Goal: Transaction & Acquisition: Book appointment/travel/reservation

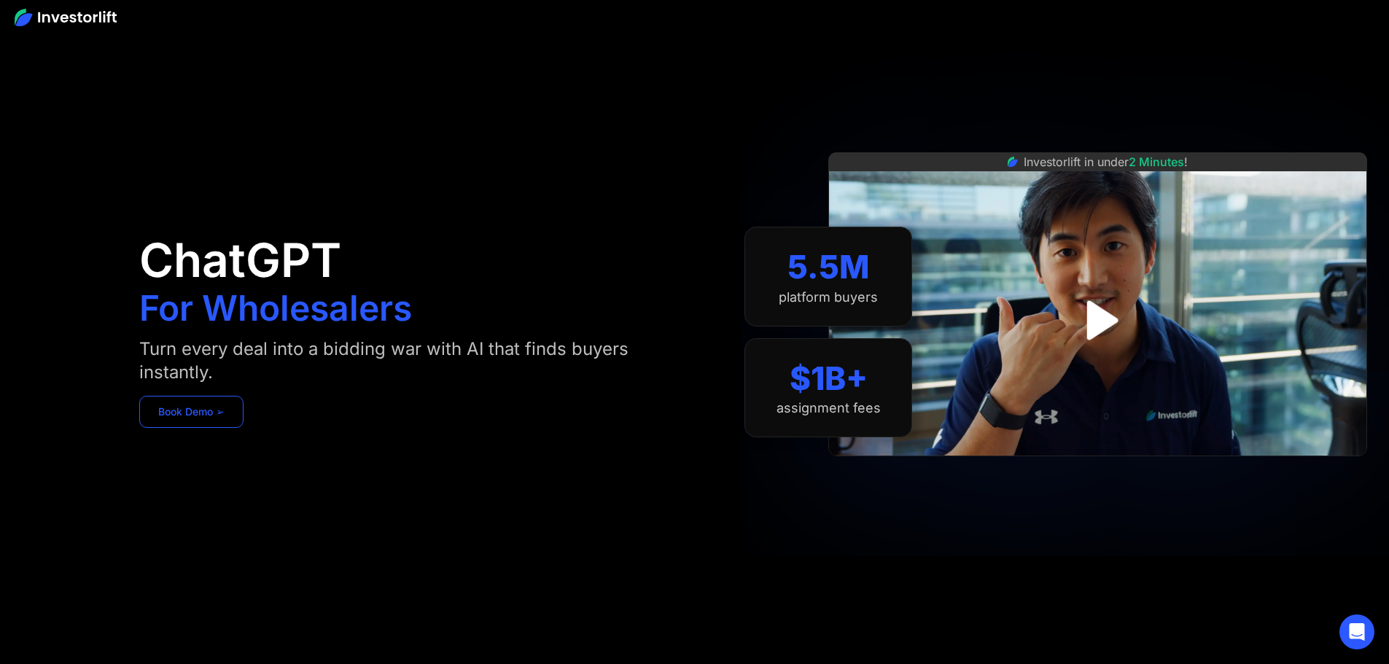
click at [243, 428] on link "Book Demo ➢" at bounding box center [191, 412] width 104 height 32
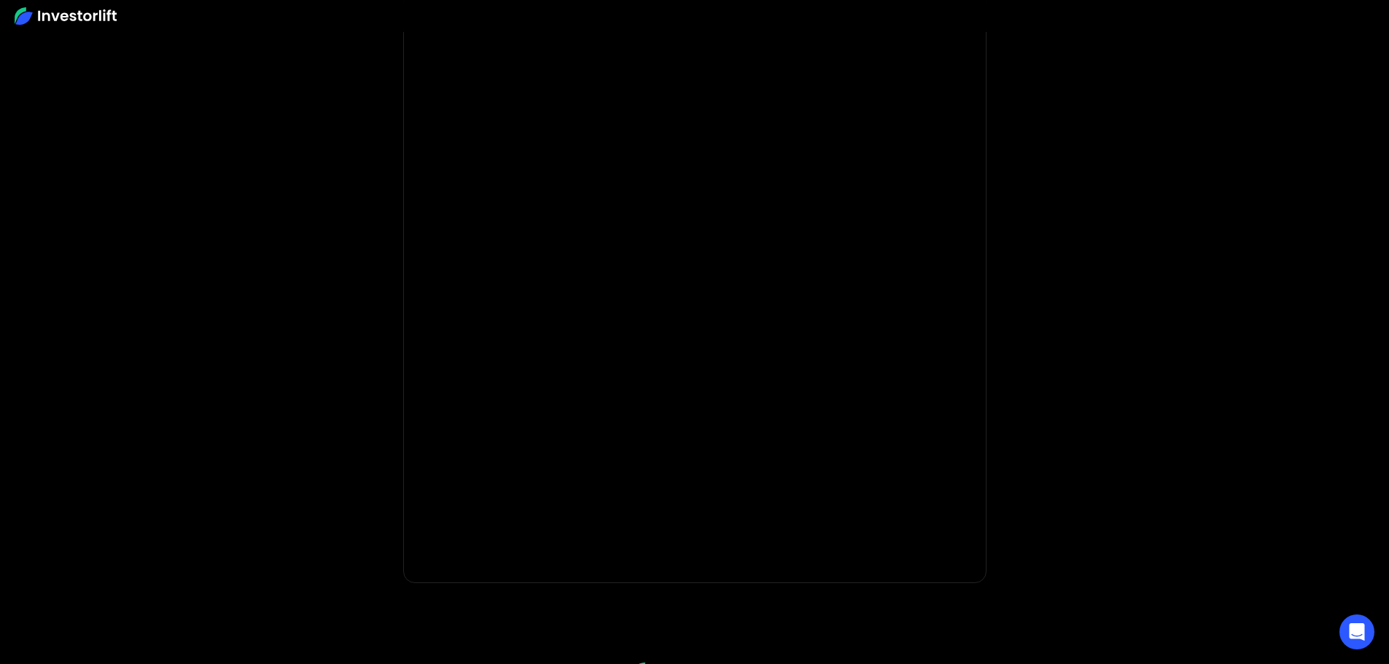
scroll to position [63, 0]
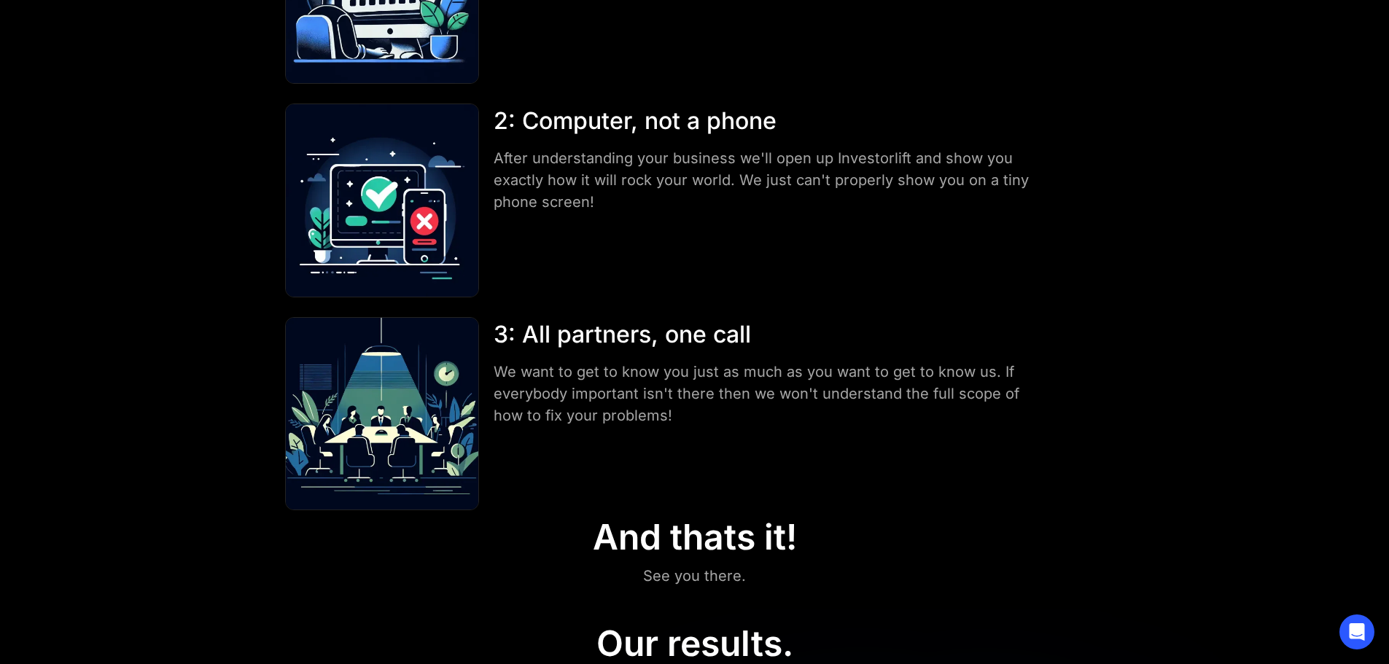
scroll to position [292, 0]
